Goal: Information Seeking & Learning: Learn about a topic

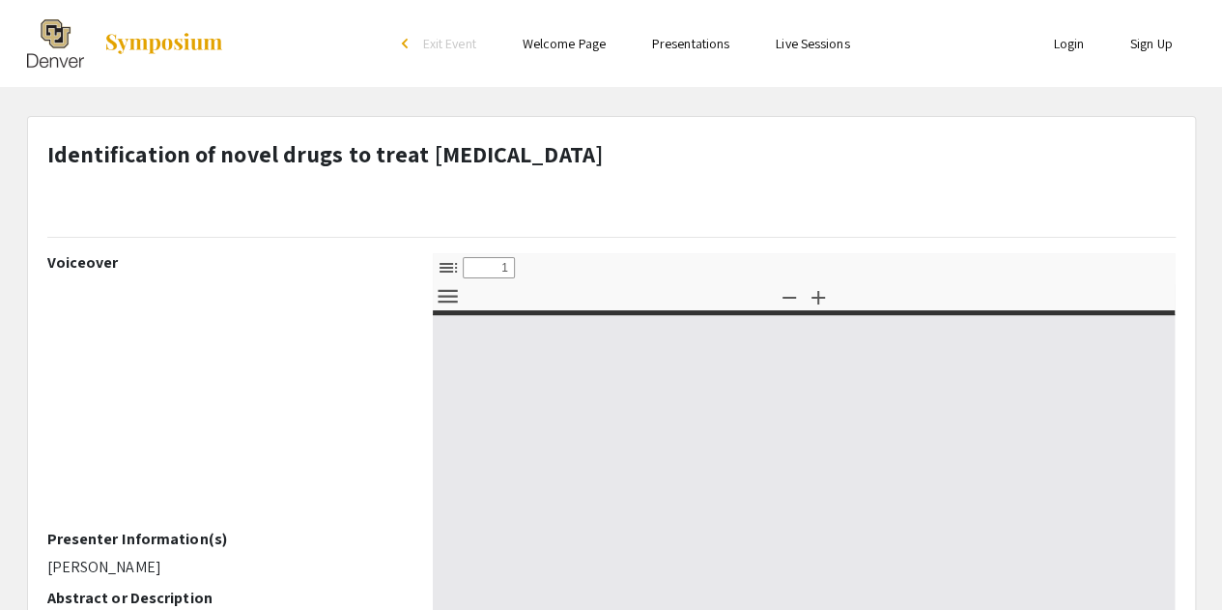
select select "custom"
type input "0"
select select "custom"
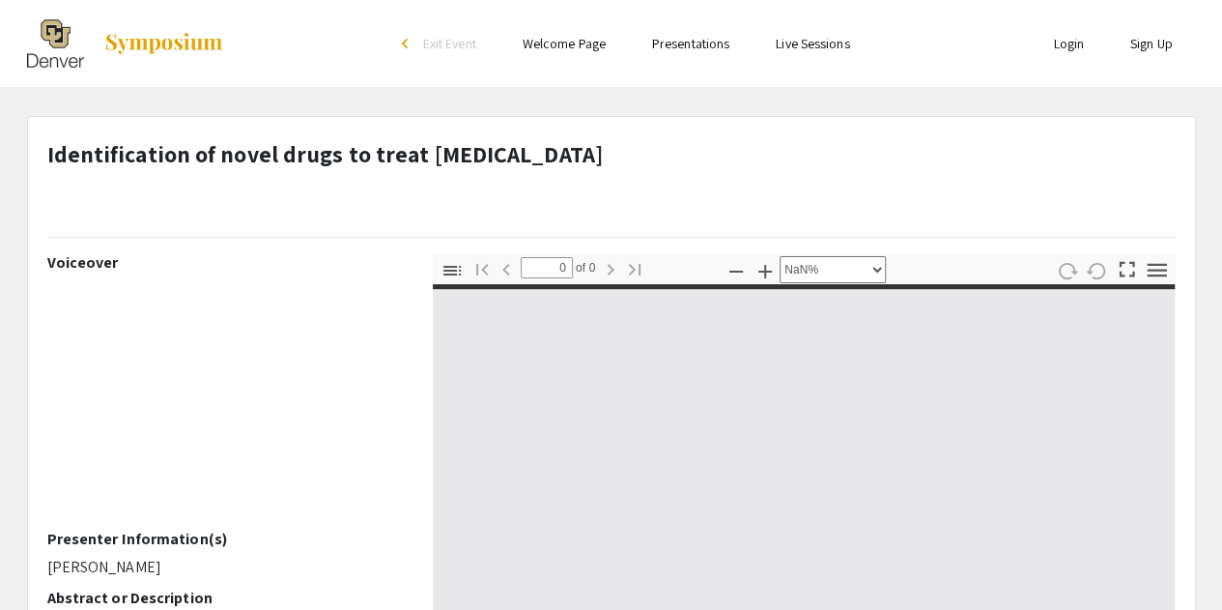
type input "1"
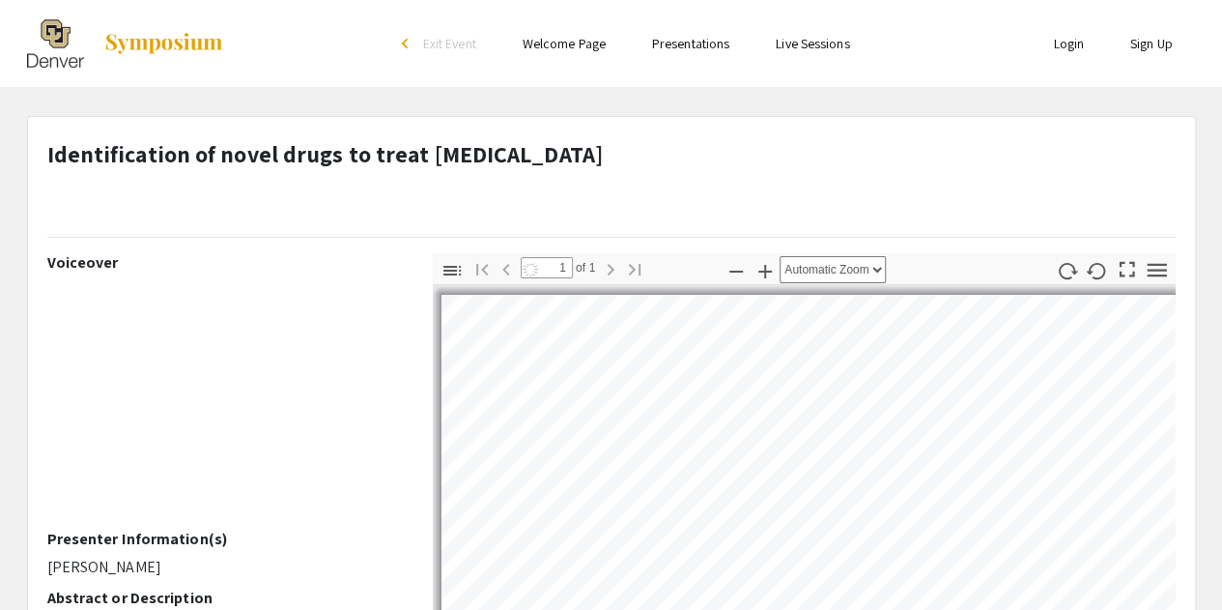
select select "auto"
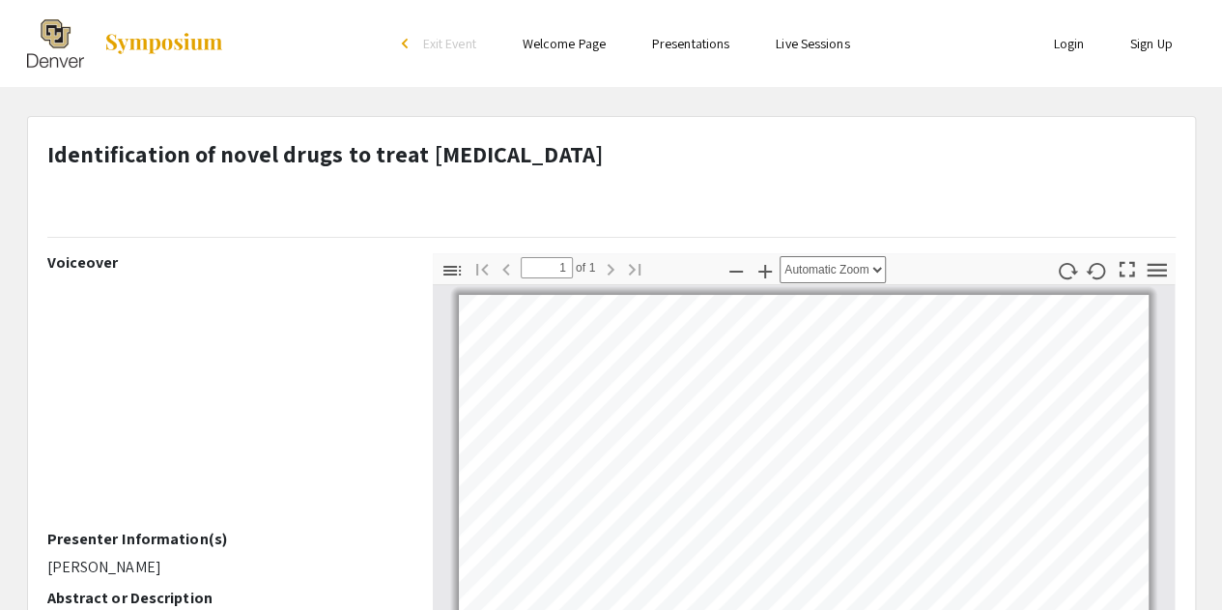
click at [698, 42] on link "Presentations" at bounding box center [690, 43] width 77 height 17
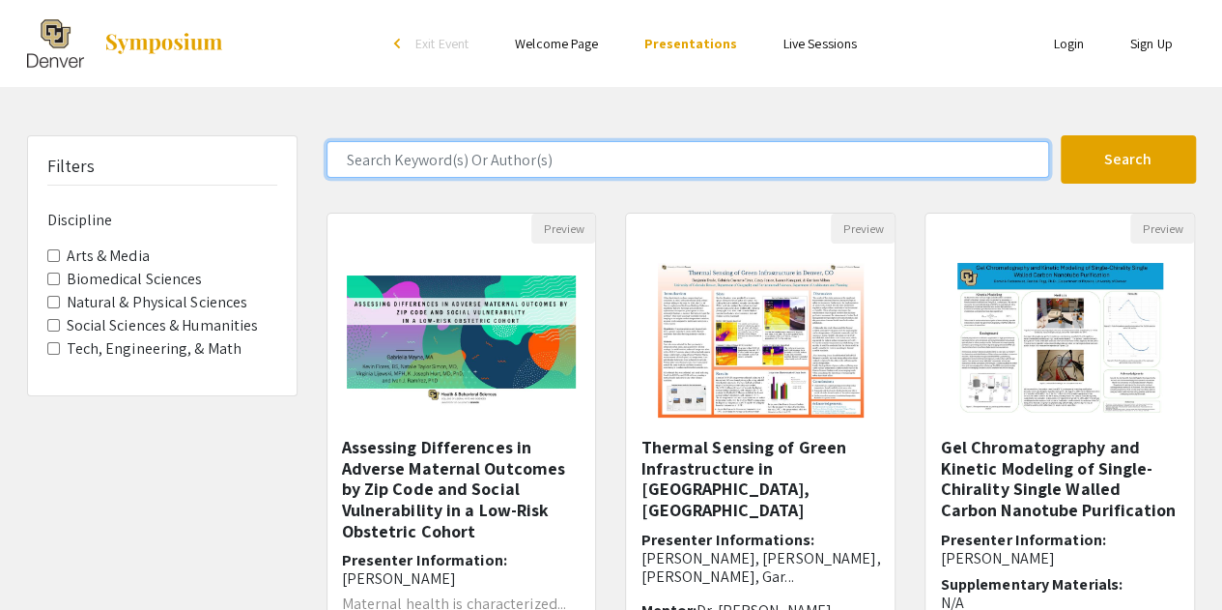
click at [654, 152] on input "Search Keyword(s) Or Author(s)" at bounding box center [688, 159] width 723 height 37
type input "eye"
click at [1061, 135] on button "Search" at bounding box center [1128, 159] width 135 height 48
